Goal: Transaction & Acquisition: Purchase product/service

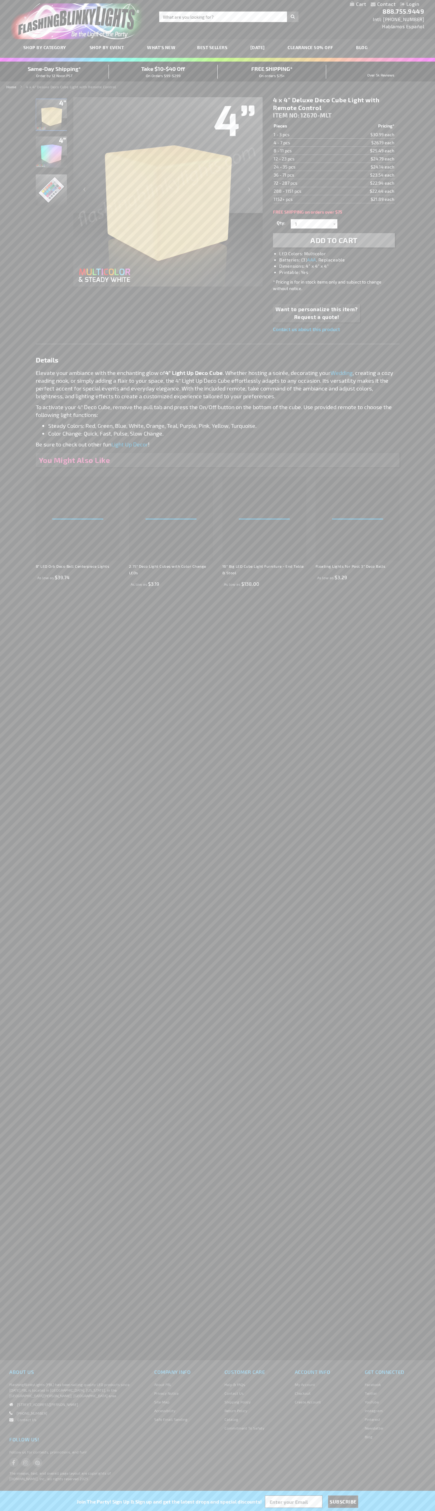
click at [334, 240] on span "Add to Cart" at bounding box center [333, 240] width 47 height 9
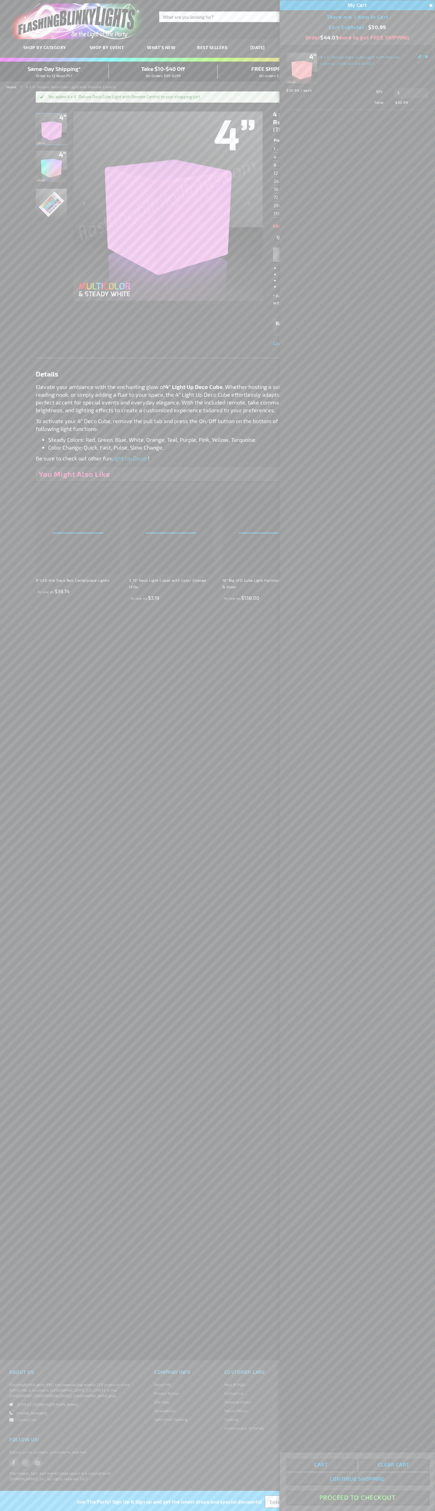
click at [357, 1497] on button "Proceed To Checkout" at bounding box center [357, 1497] width 142 height 14
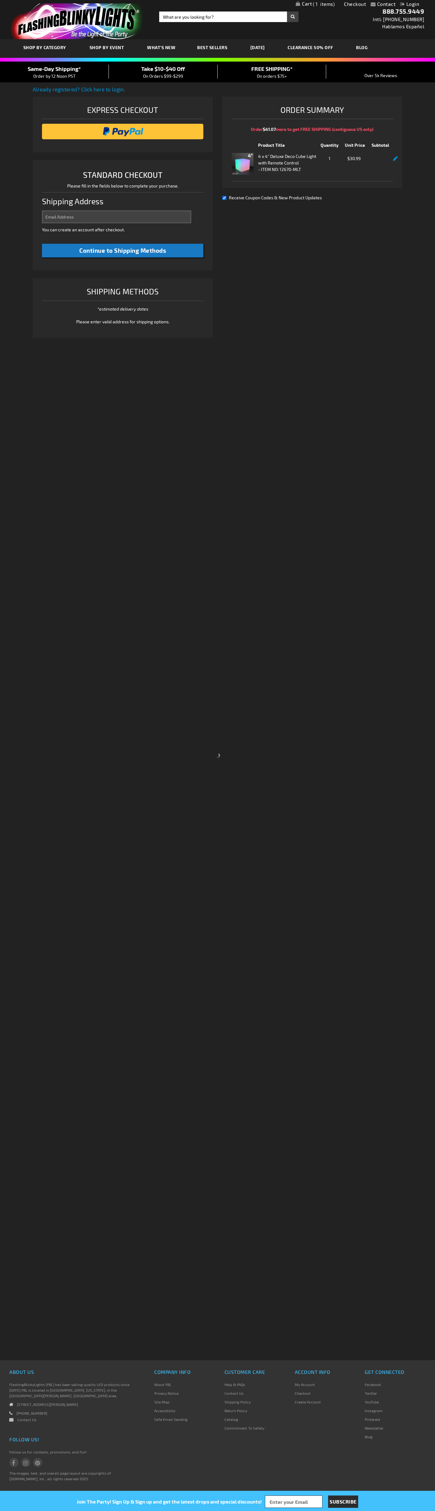
select select "US"
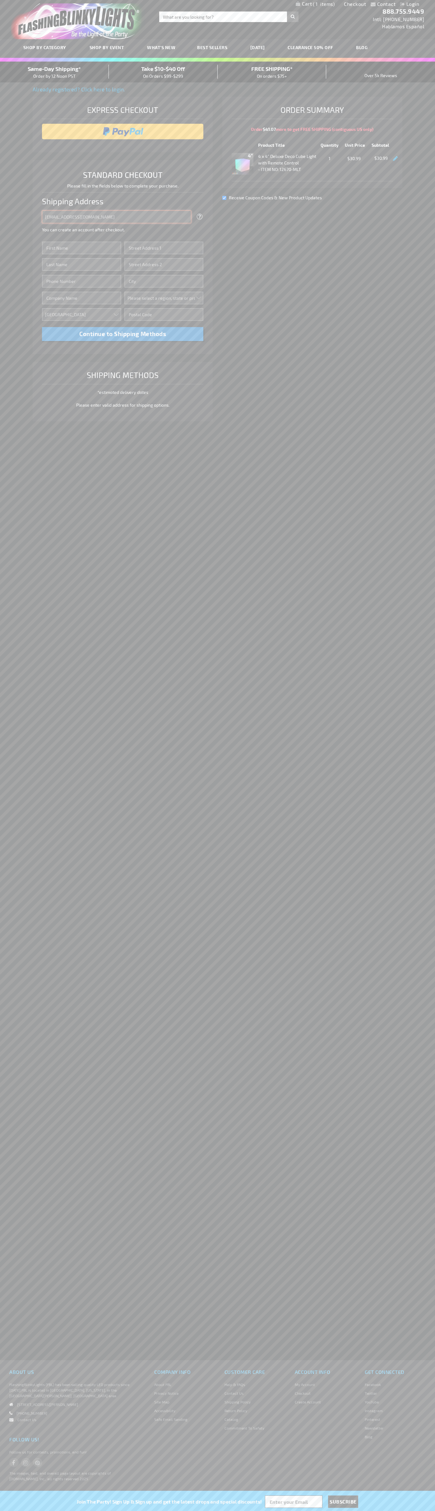
type input "[EMAIL_ADDRESS][DOMAIN_NAME]"
type input "[PERSON_NAME]"
type input "[STREET_ADDRESS]"
type input "First floor"
type input "boulder"
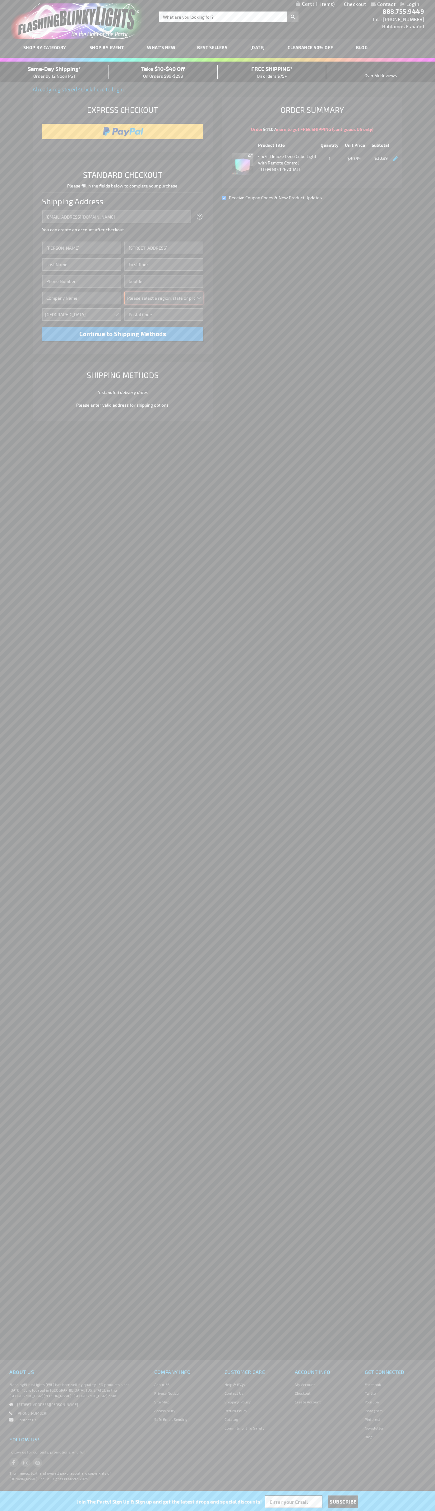
select select "13"
type input "80302"
type input "Smith"
type input "6502530000"
type input "John Smith"
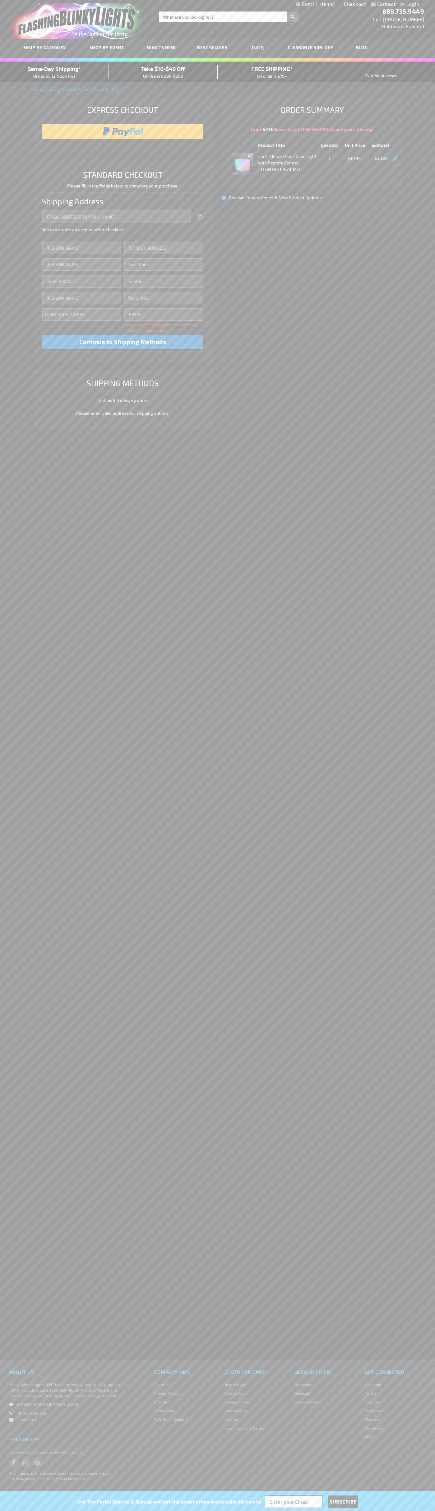
click at [54, 72] on div "Same-Day Shipping* Order by 12 Noon PST" at bounding box center [54, 72] width 109 height 15
click at [123, 131] on input "image" at bounding box center [122, 131] width 155 height 12
